Goal: Task Accomplishment & Management: Manage account settings

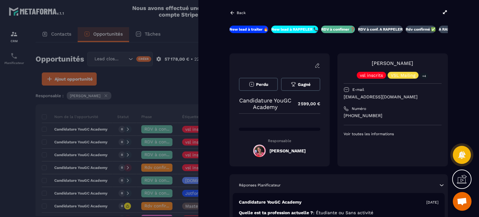
scroll to position [703, 0]
click at [242, 12] on p "Back" at bounding box center [240, 13] width 9 height 4
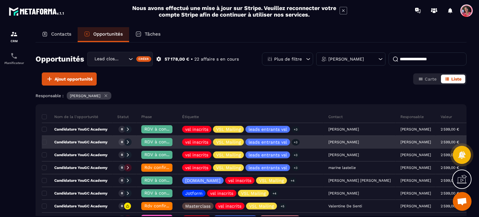
click at [155, 138] on div "RDV à confimer ❓" at bounding box center [156, 142] width 31 height 8
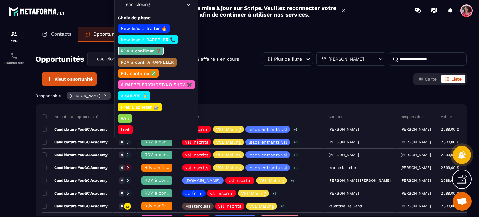
click at [144, 72] on p "Rdv confirmé ✅" at bounding box center [138, 73] width 37 height 6
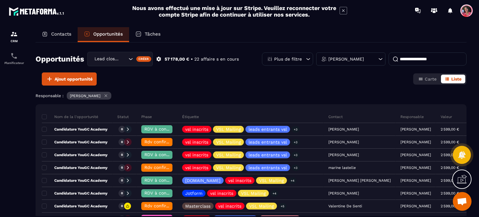
click at [57, 35] on p "Contacts" at bounding box center [61, 34] width 20 height 6
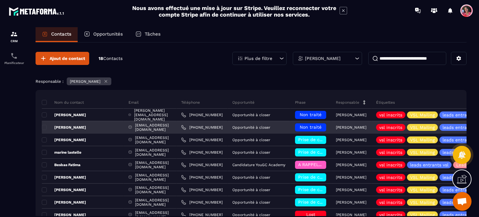
click at [318, 126] on span "Non traité" at bounding box center [310, 126] width 22 height 5
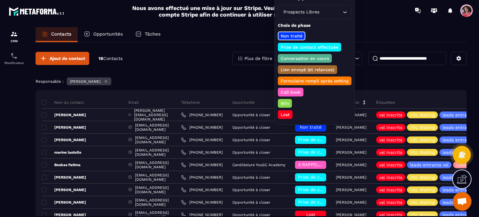
click at [320, 56] on p "Conversation en cours" at bounding box center [304, 58] width 50 height 6
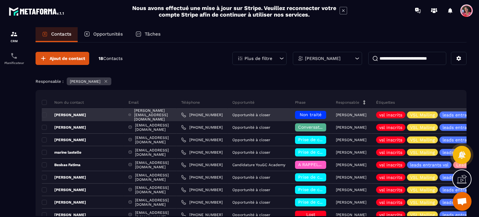
click at [79, 114] on div "[PERSON_NAME]" at bounding box center [83, 114] width 82 height 12
